Goal: Information Seeking & Learning: Compare options

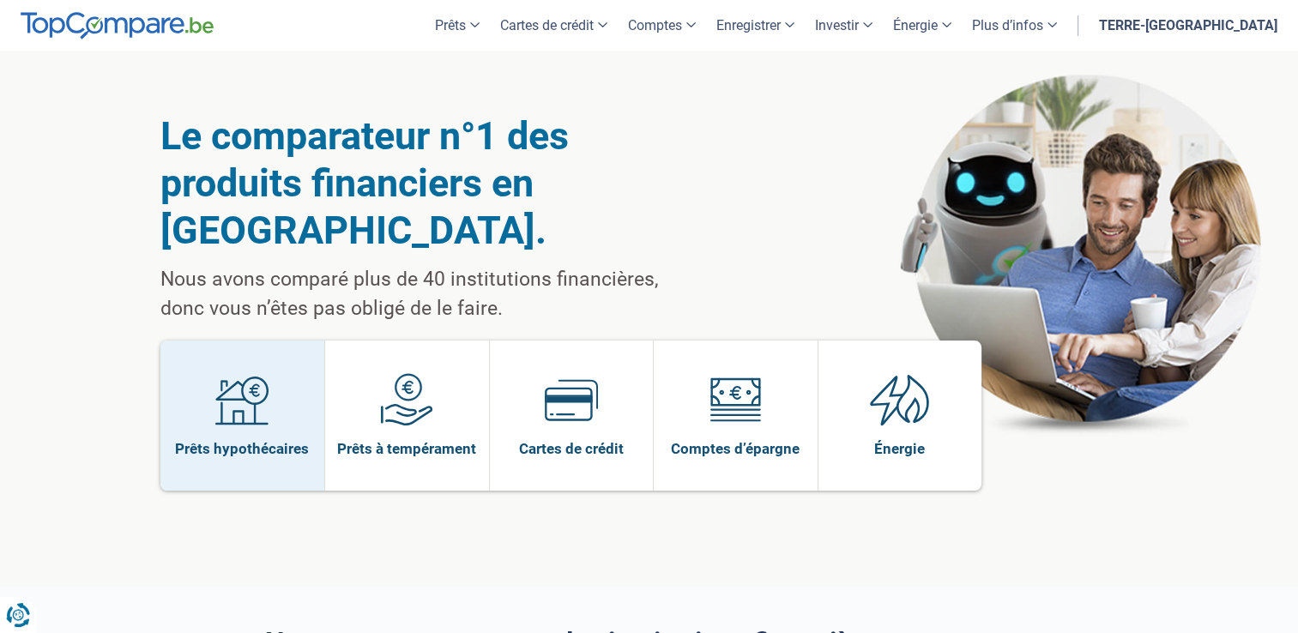
click at [257, 402] on img at bounding box center [241, 399] width 53 height 53
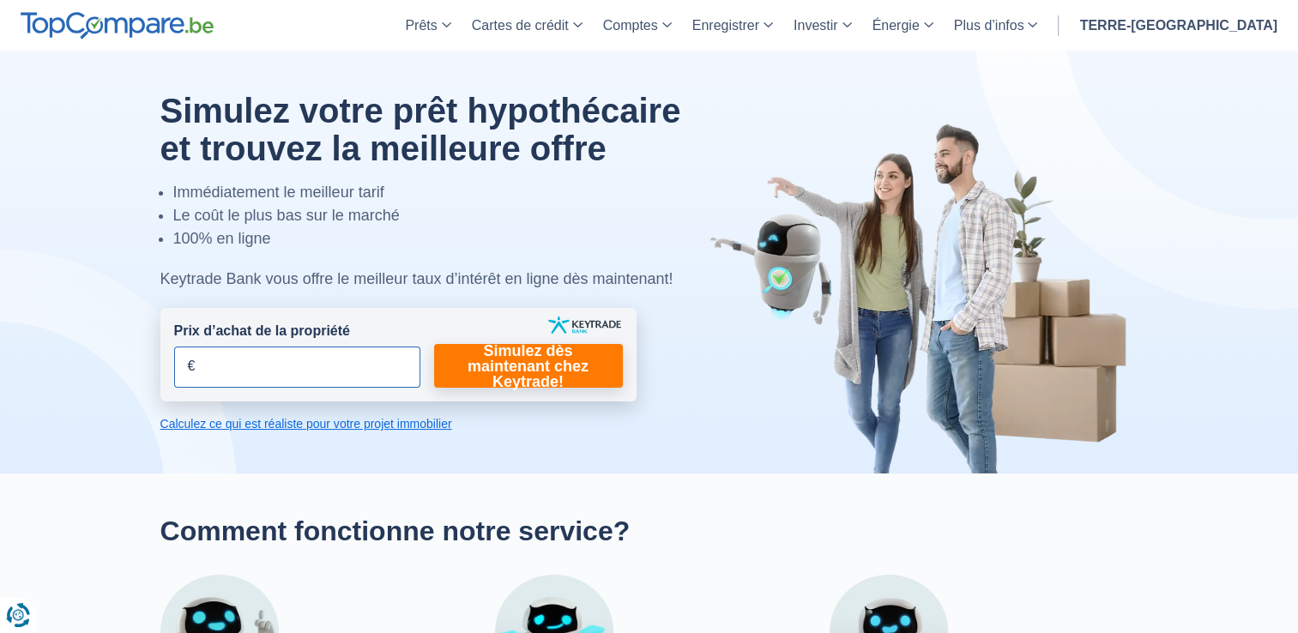
click at [268, 376] on input "Prix d’achat de la propriété" at bounding box center [297, 367] width 246 height 41
type input "235.000"
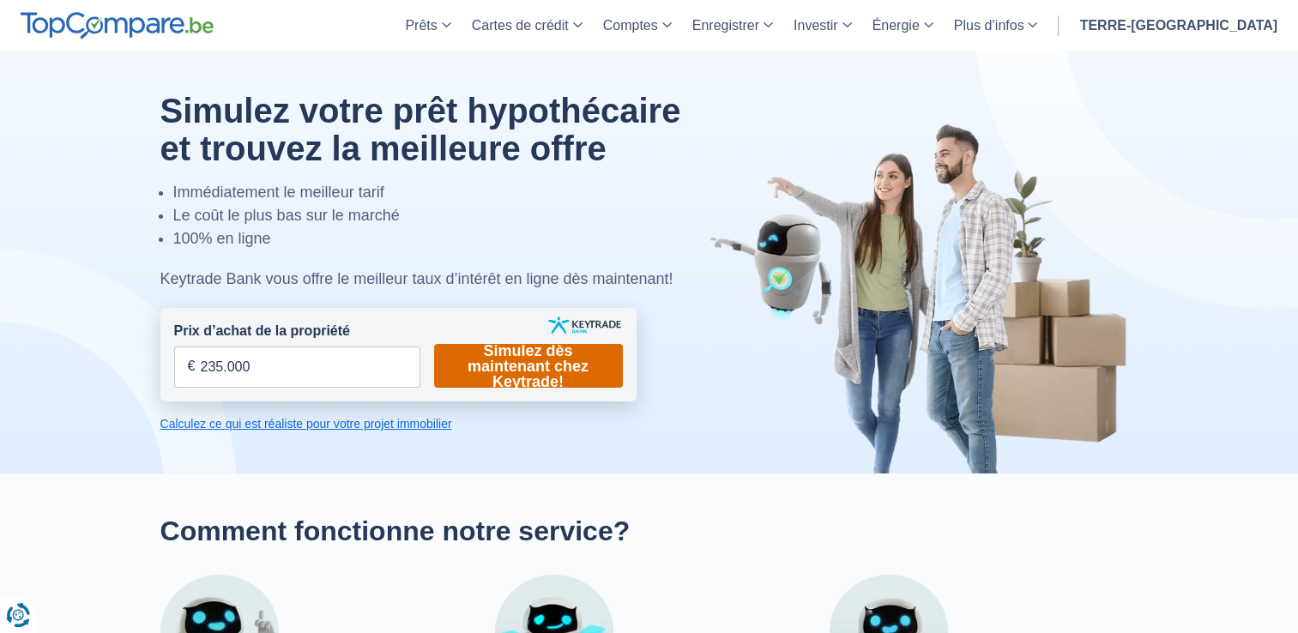
click at [509, 373] on link "Simulez dès maintenant chez Keytrade!" at bounding box center [528, 366] width 189 height 44
click at [535, 366] on link "Simulez dès maintenant chez Keytrade!" at bounding box center [528, 366] width 189 height 44
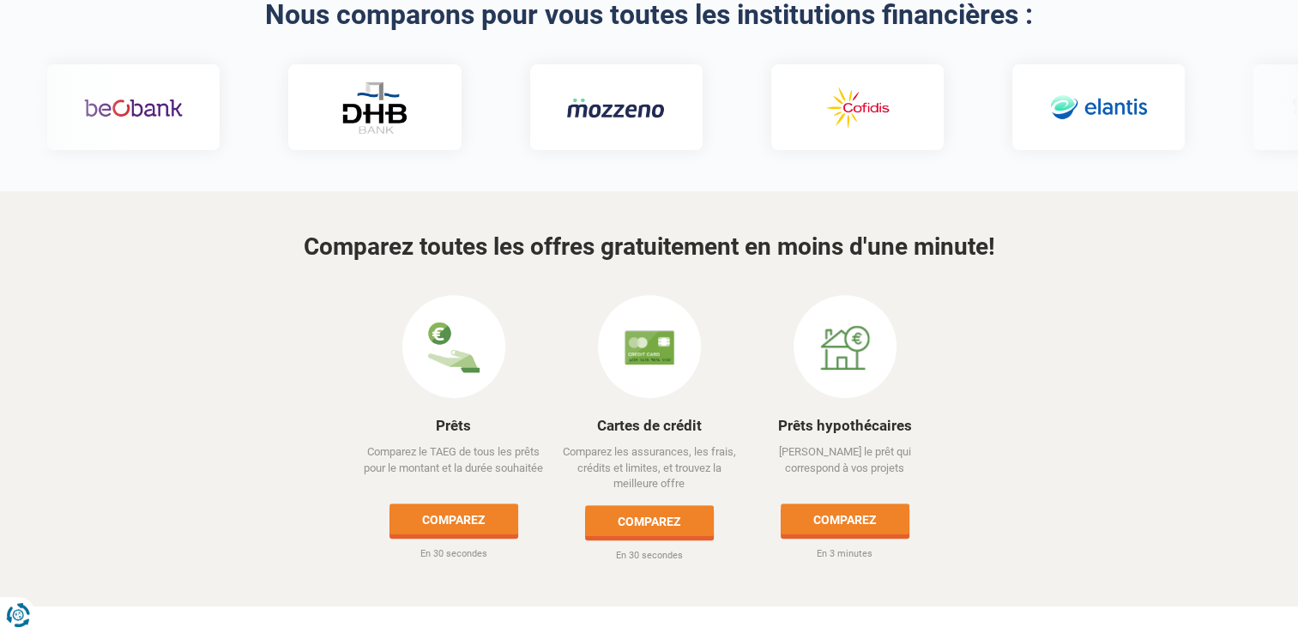
scroll to position [628, 0]
click at [854, 504] on link "Comparez" at bounding box center [845, 519] width 129 height 31
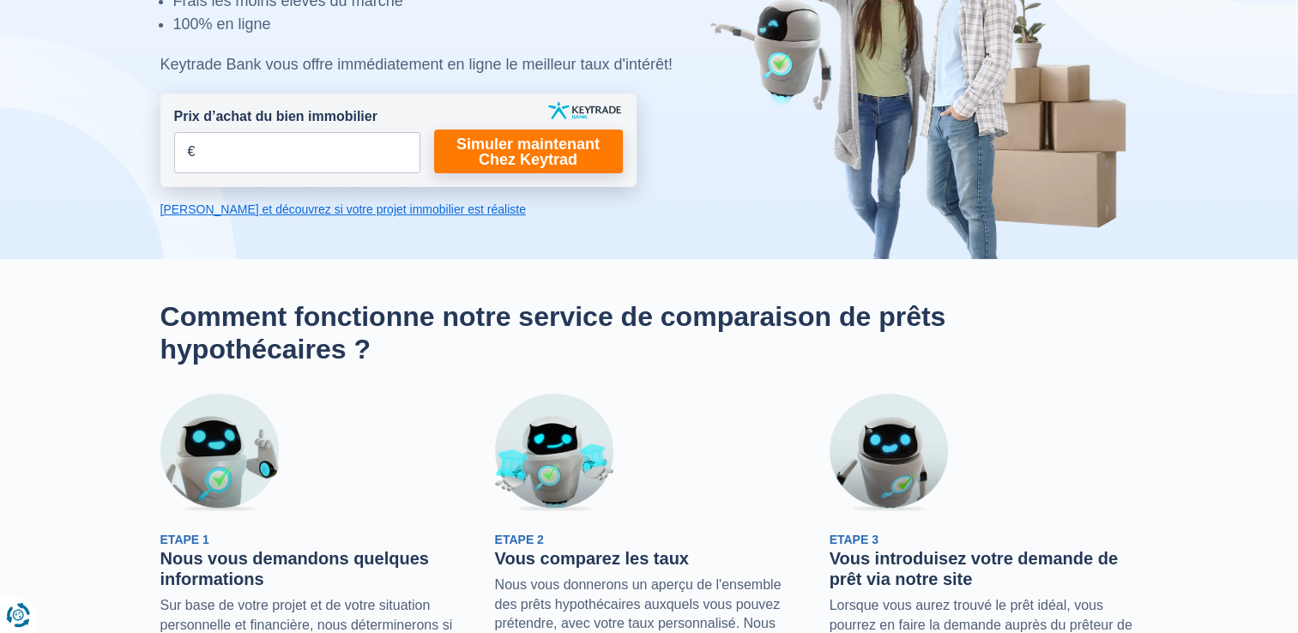
scroll to position [223, 0]
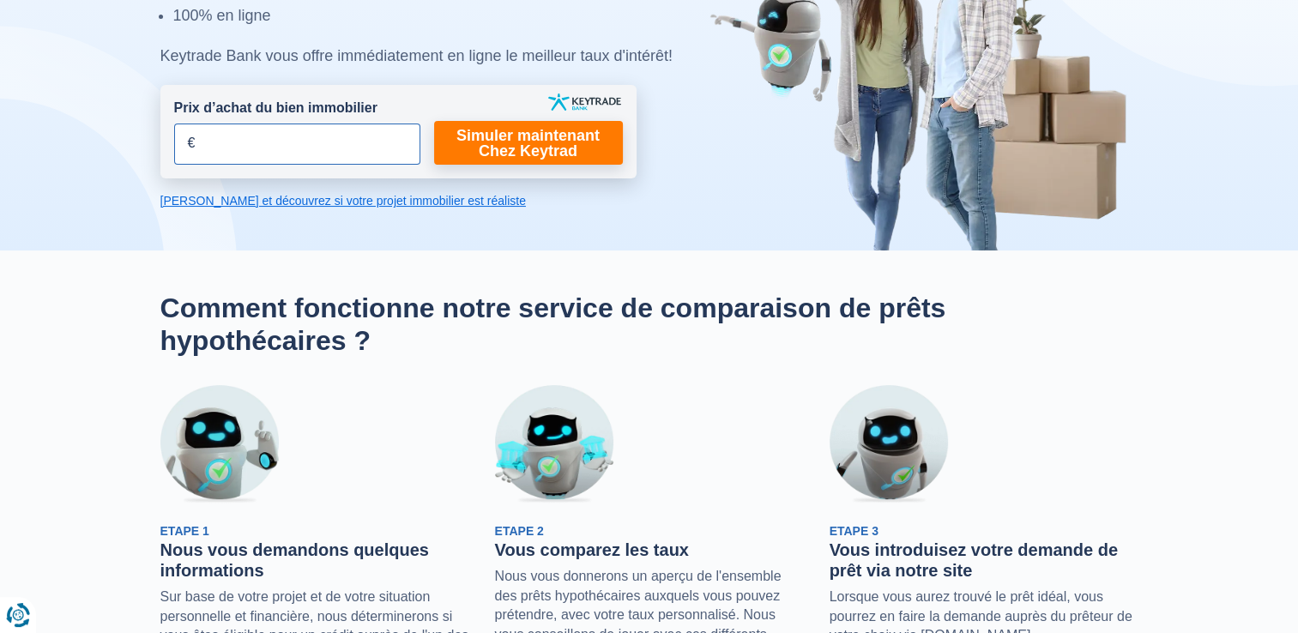
click at [342, 142] on input "Prix d’achat du bien immobilier" at bounding box center [297, 144] width 246 height 41
type input "235.000"
click at [505, 134] on link "Simuler maintenant Chez Keytrad" at bounding box center [528, 143] width 189 height 44
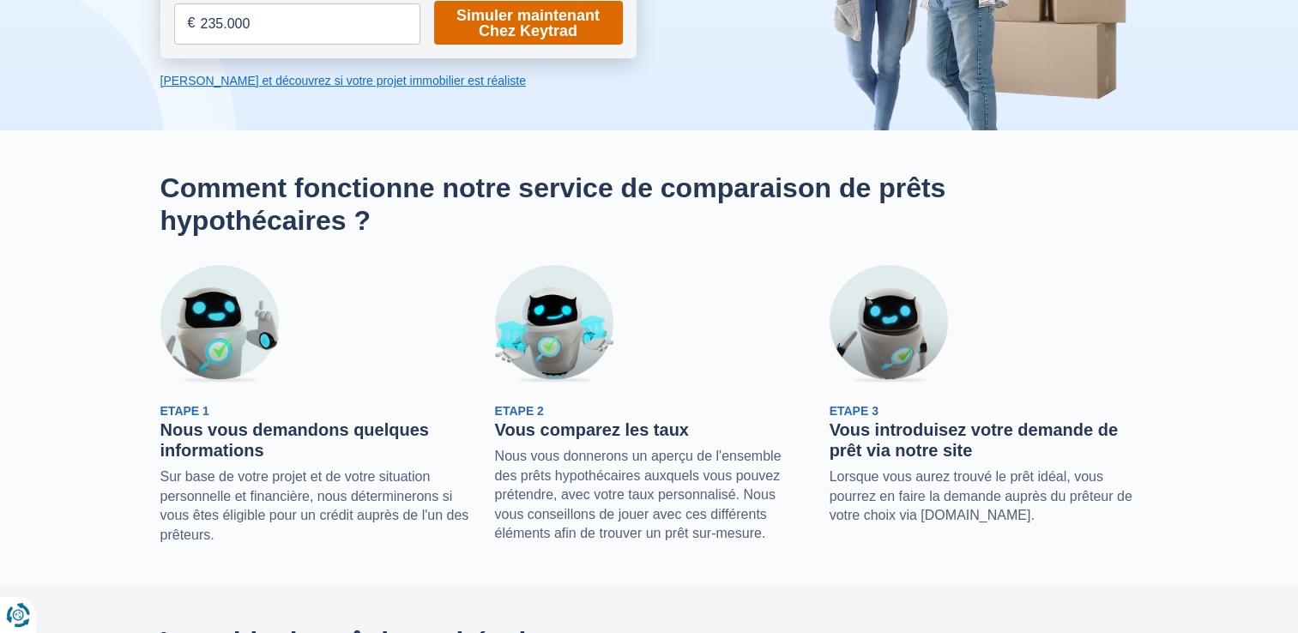
scroll to position [343, 0]
click at [383, 77] on link "Calculez et découvrez si votre projet immobilier est réaliste" at bounding box center [398, 80] width 476 height 17
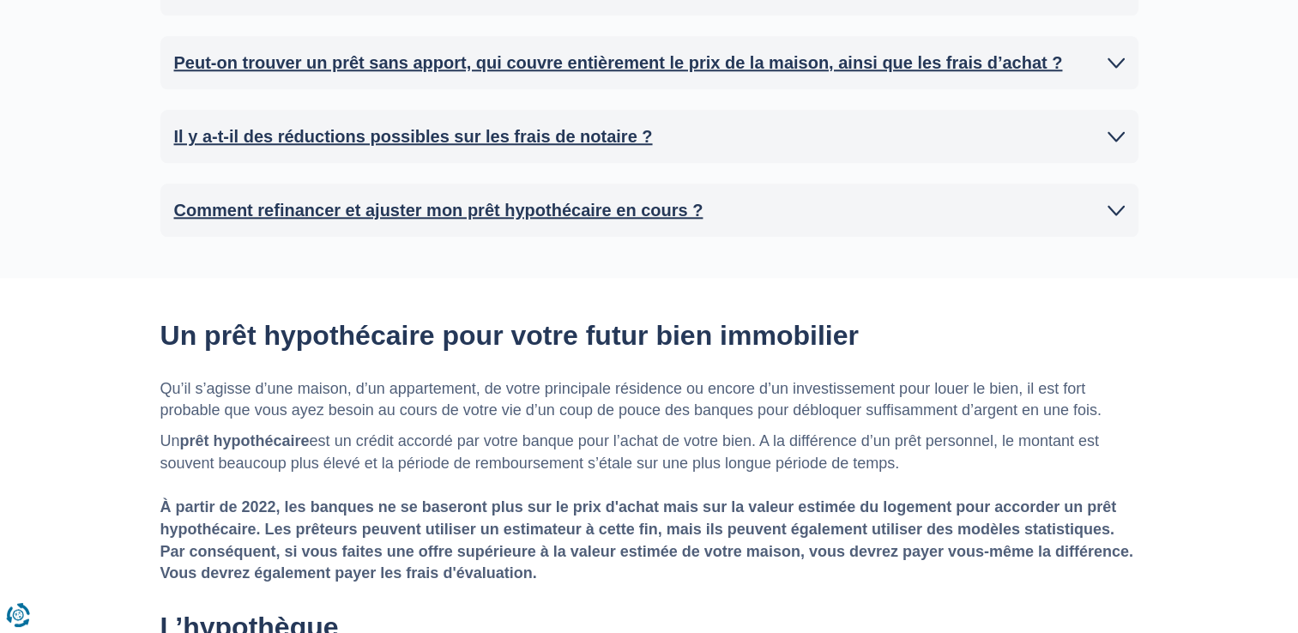
scroll to position [1851, 0]
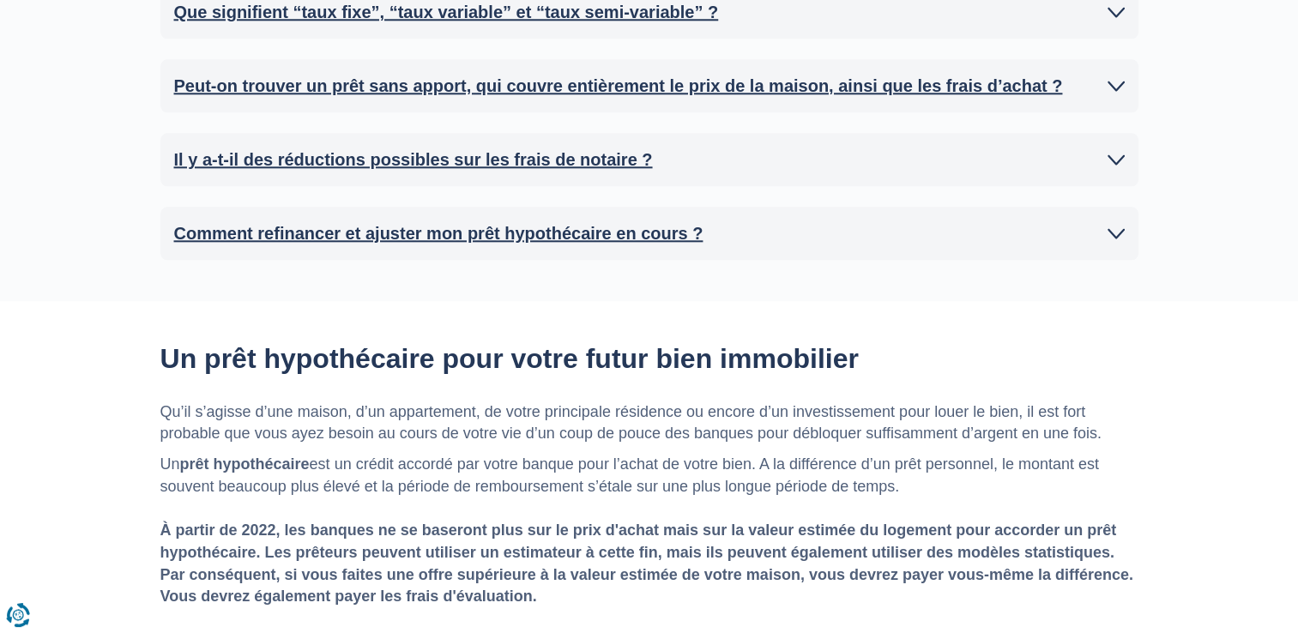
scroll to position [223, 0]
